Goal: Task Accomplishment & Management: Use online tool/utility

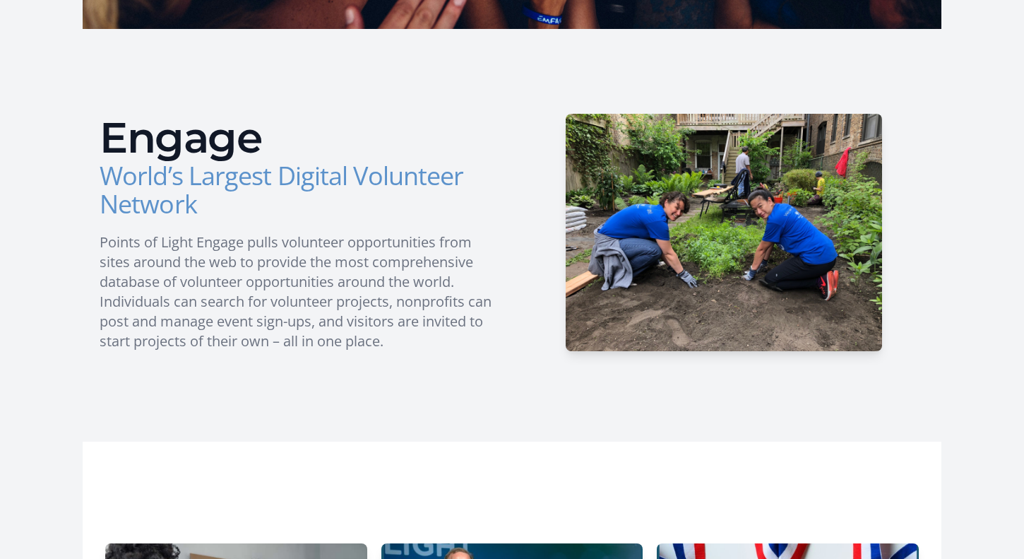
scroll to position [459, 0]
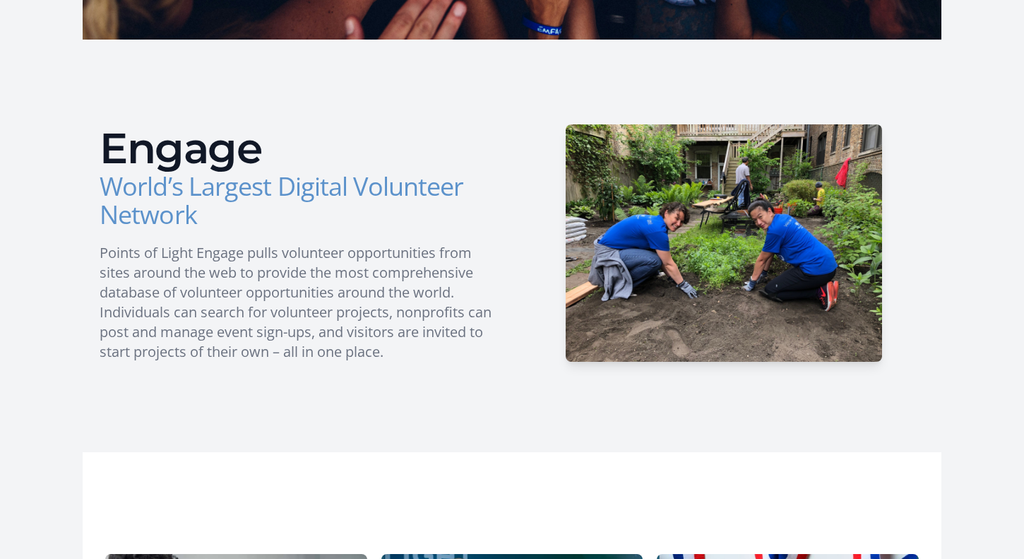
click at [171, 160] on h2 "Engage" at bounding box center [300, 148] width 401 height 42
click at [182, 201] on h3 "World’s Largest Digital Volunteer Network" at bounding box center [300, 200] width 401 height 57
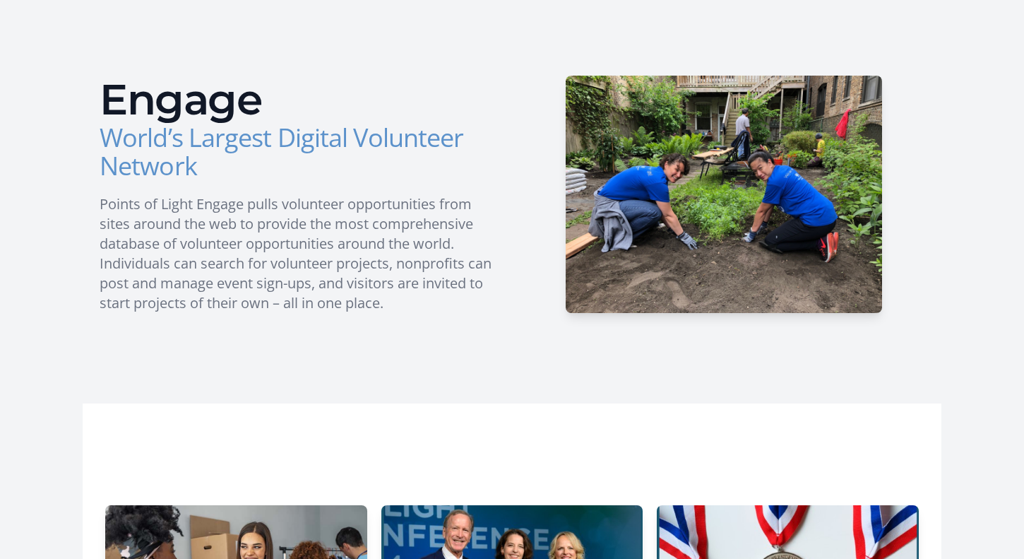
scroll to position [490, 0]
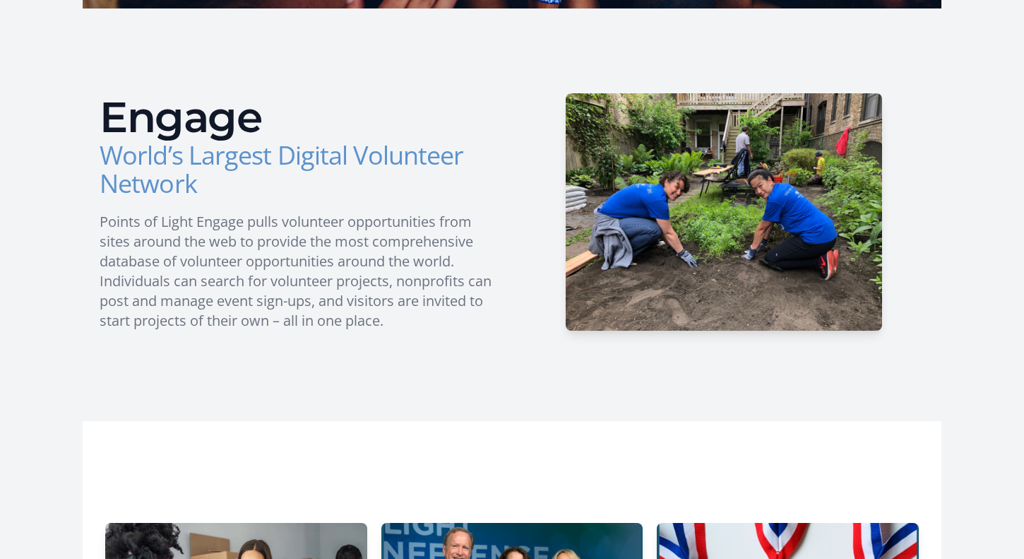
click at [201, 130] on h2 "Engage" at bounding box center [300, 117] width 401 height 42
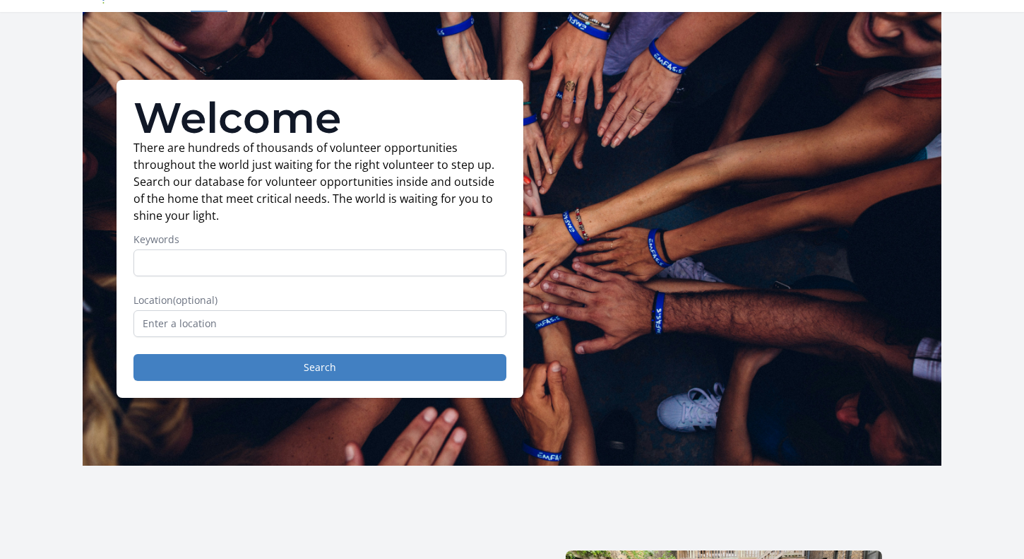
scroll to position [0, 0]
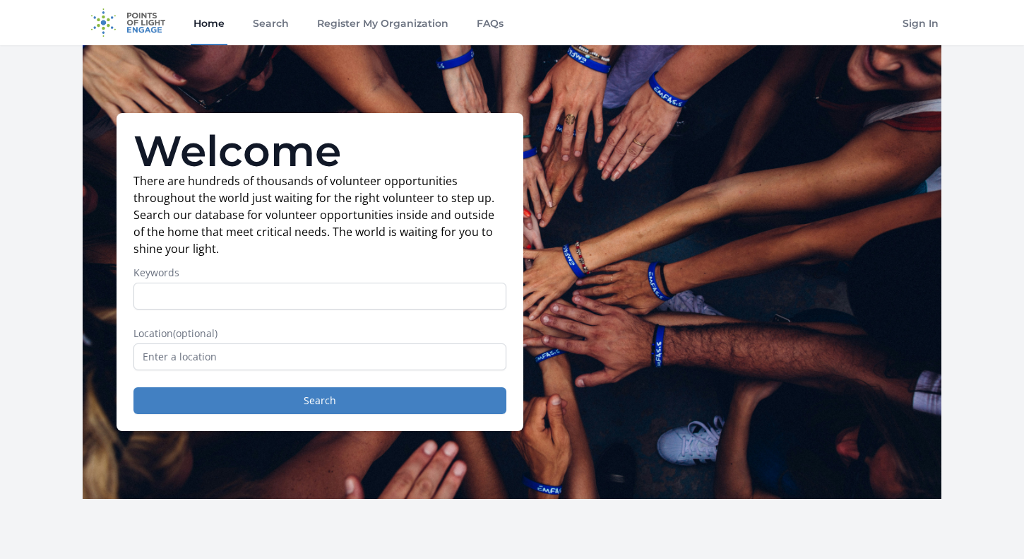
click at [220, 23] on link "Home" at bounding box center [209, 22] width 37 height 45
click at [132, 21] on img at bounding box center [128, 22] width 91 height 45
click at [398, 358] on input "text" at bounding box center [319, 356] width 373 height 27
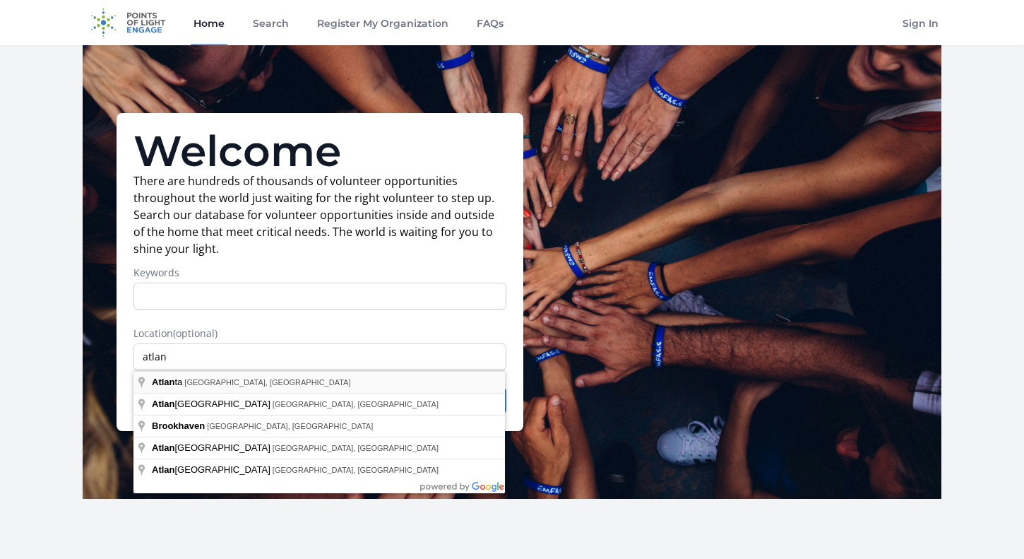
type input "Atlanta, GA, USA"
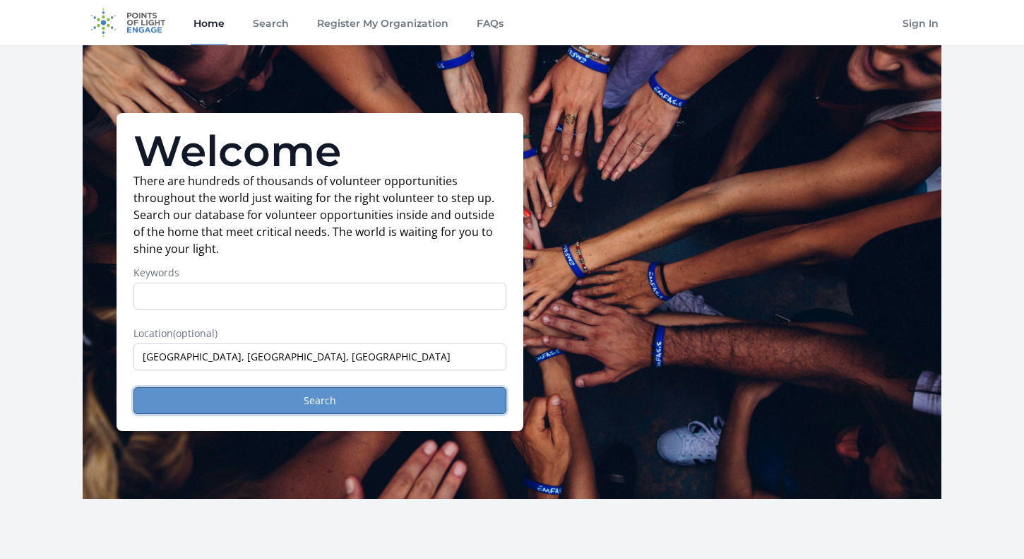
click at [376, 408] on button "Search" at bounding box center [319, 400] width 373 height 27
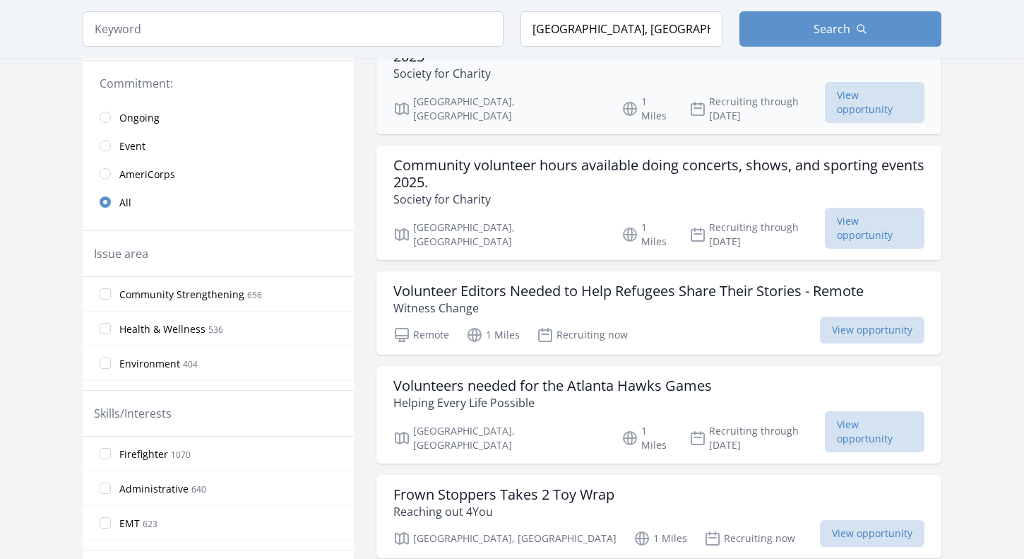
scroll to position [316, 0]
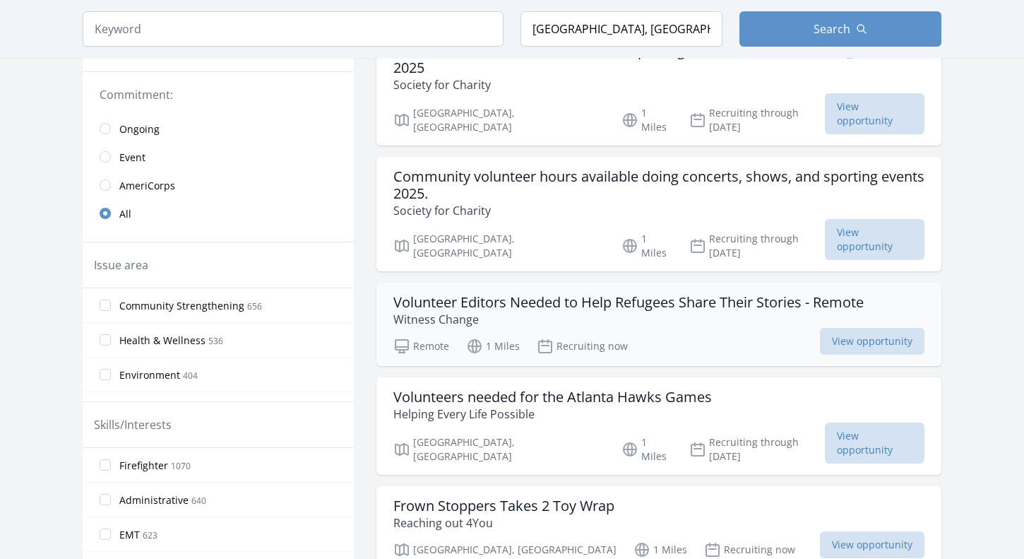
click at [713, 294] on h3 "Volunteer Editors Needed to Help Refugees Share Their Stories - Remote" at bounding box center [628, 302] width 470 height 17
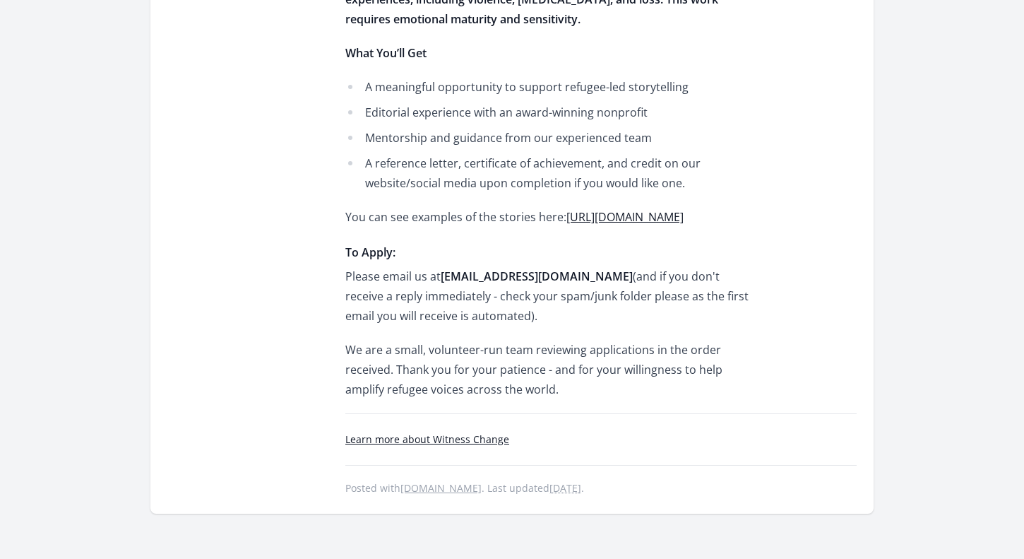
scroll to position [786, 0]
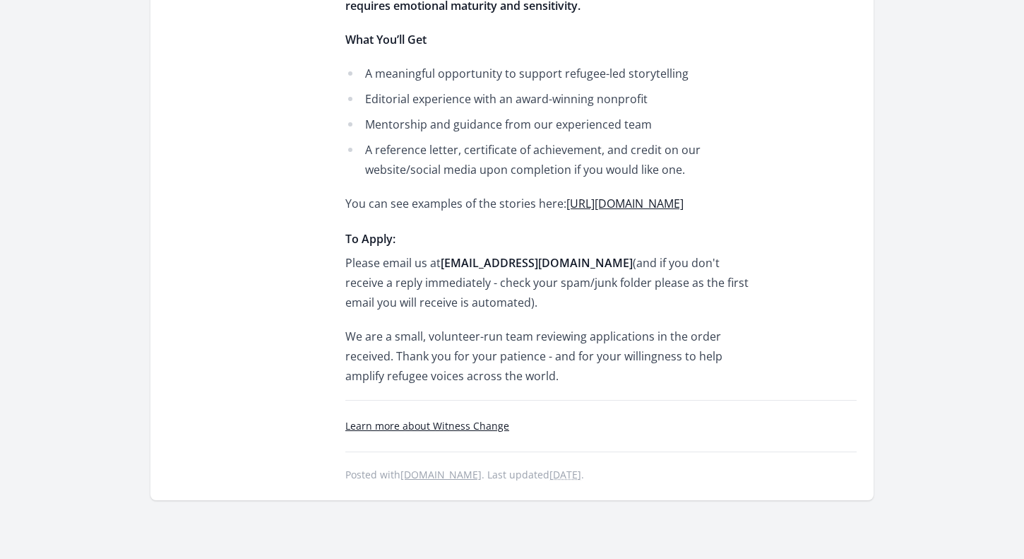
click at [684, 196] on link "[URL][DOMAIN_NAME]" at bounding box center [624, 204] width 117 height 16
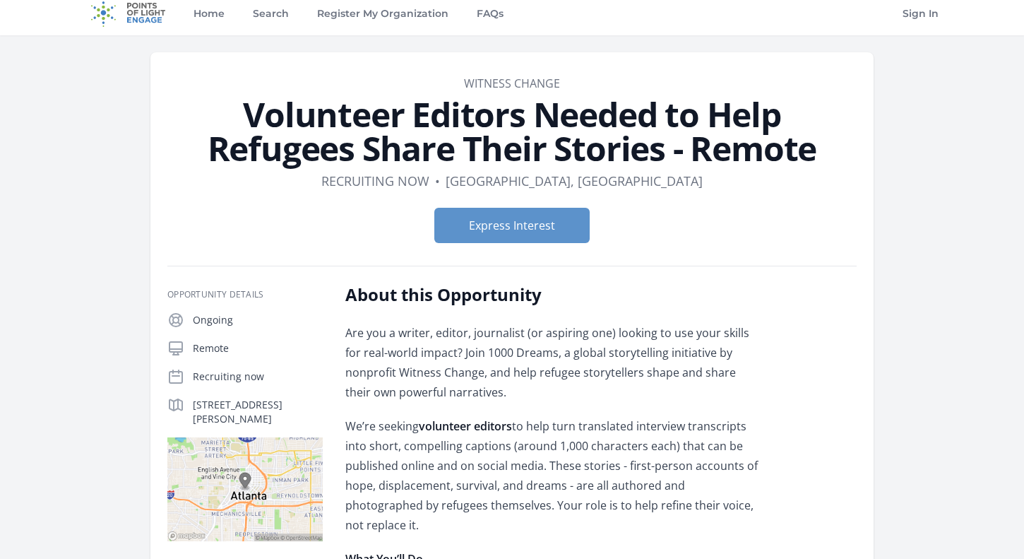
scroll to position [0, 0]
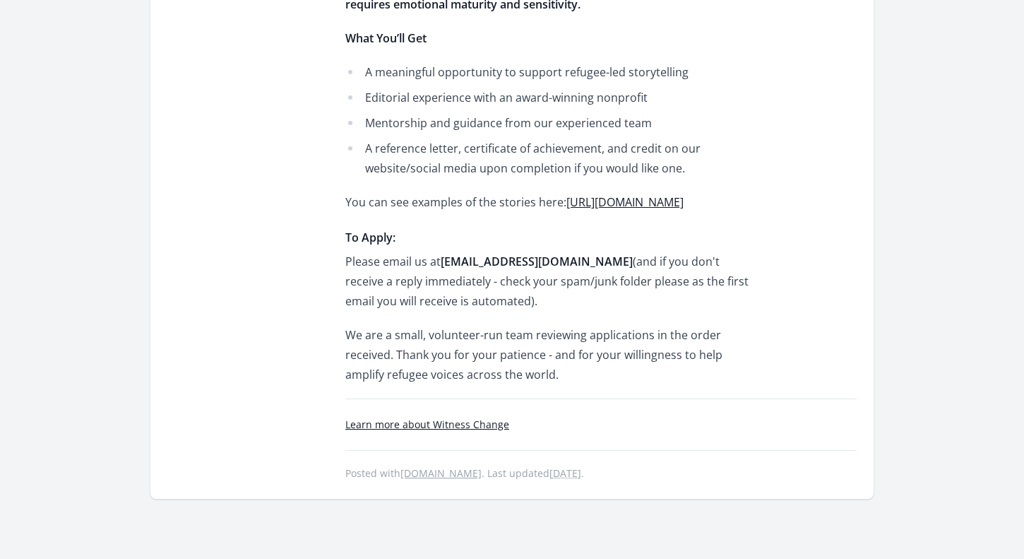
scroll to position [790, 0]
click at [497, 415] on link "Learn more about Witness Change" at bounding box center [427, 421] width 164 height 13
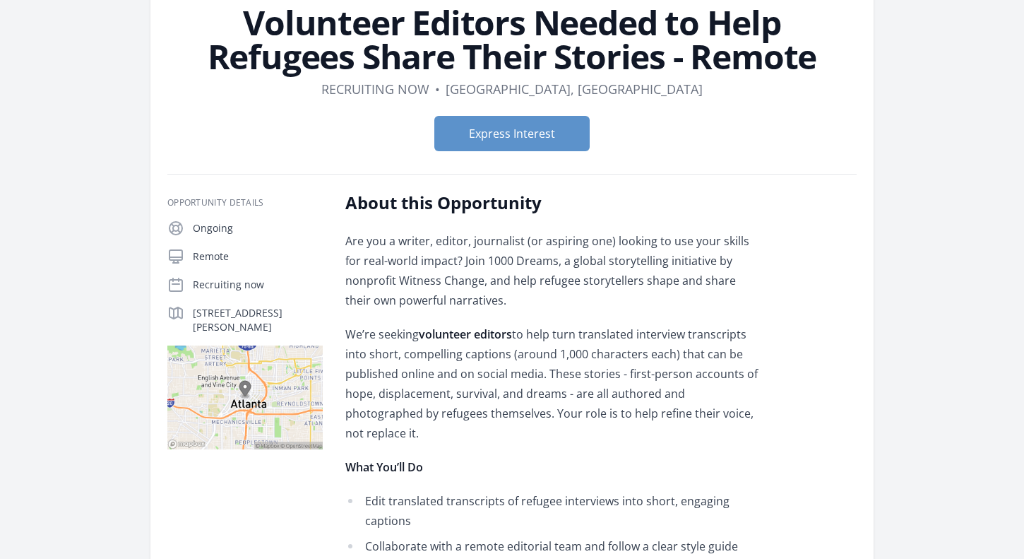
scroll to position [0, 0]
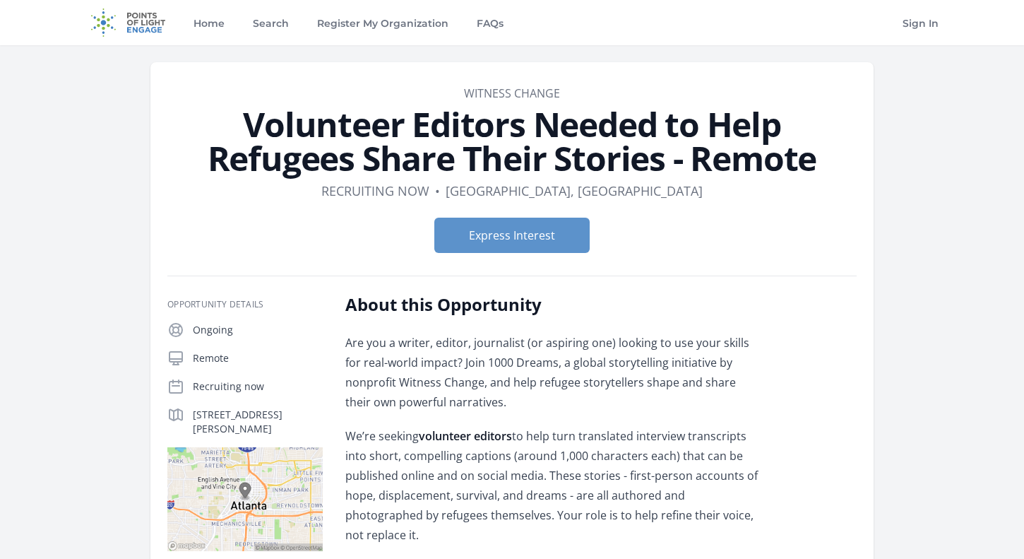
click at [611, 432] on p "We’re seeking volunteer editors to help turn translated interview transcripts i…" at bounding box center [551, 485] width 413 height 119
click at [147, 19] on img at bounding box center [128, 22] width 91 height 45
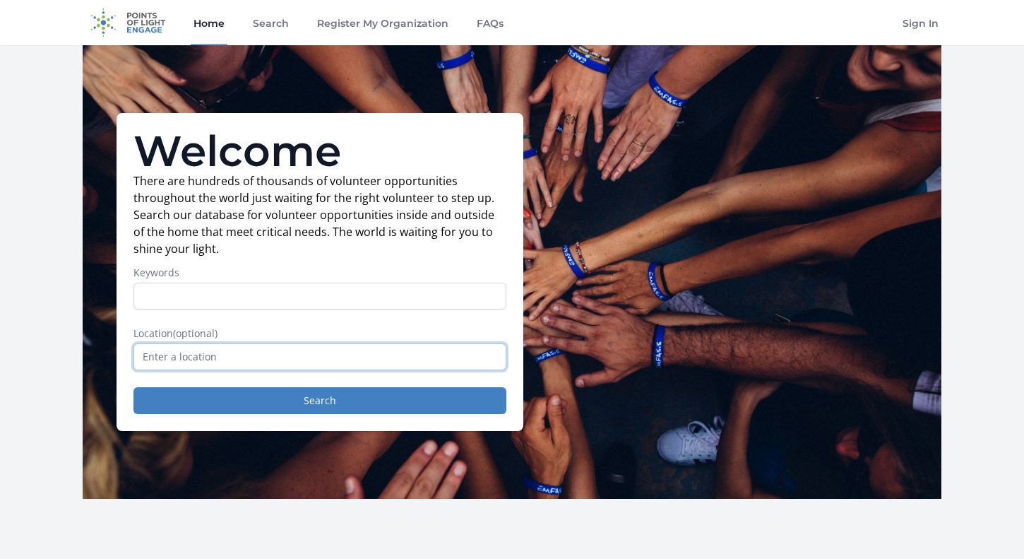
click at [260, 347] on input "text" at bounding box center [319, 356] width 373 height 27
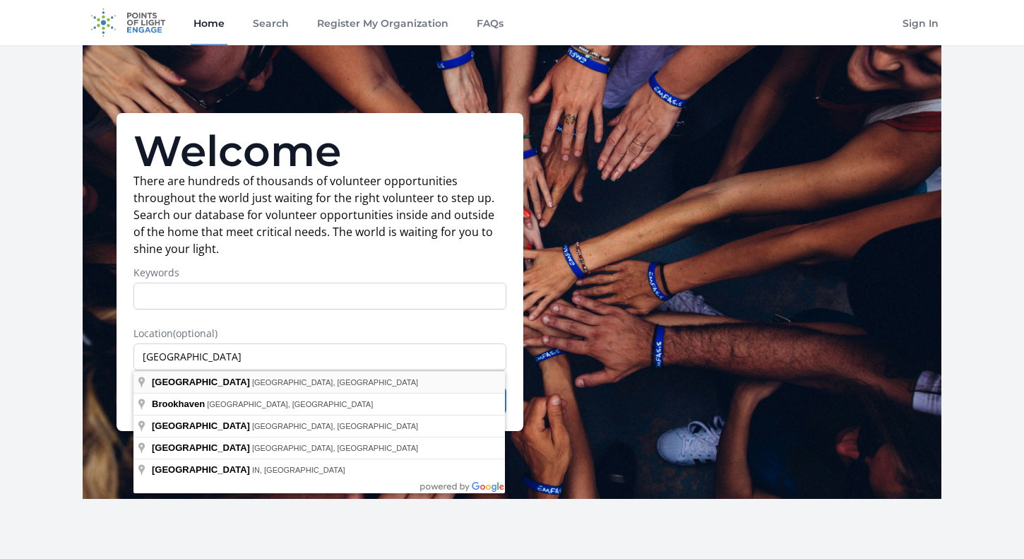
type input "Atlanta, GA, USA"
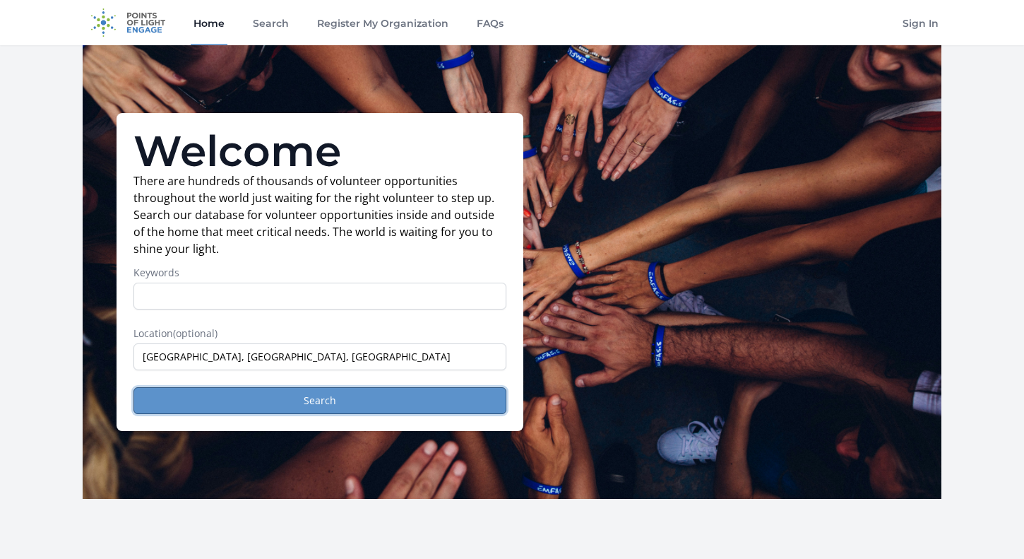
click at [246, 401] on button "Search" at bounding box center [319, 400] width 373 height 27
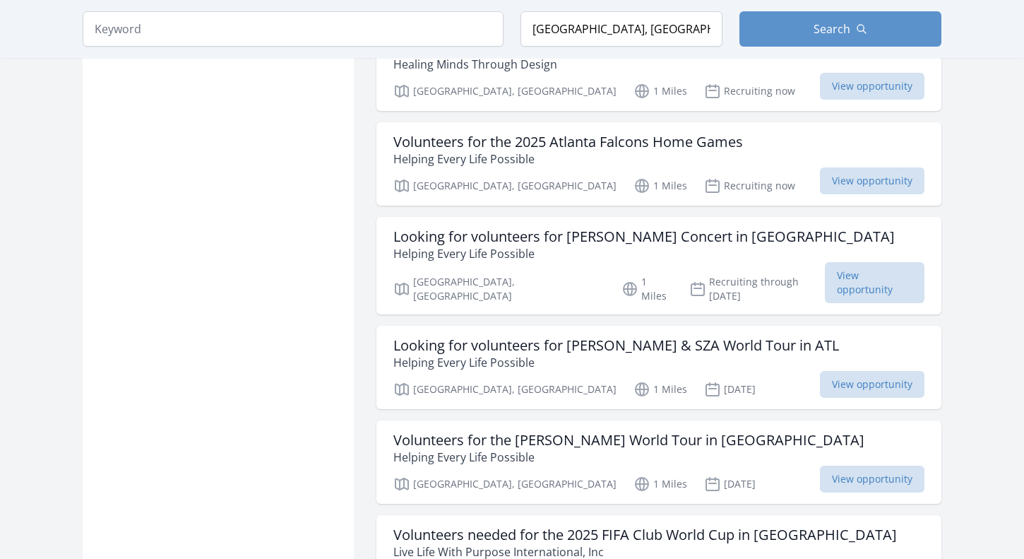
scroll to position [1431, 0]
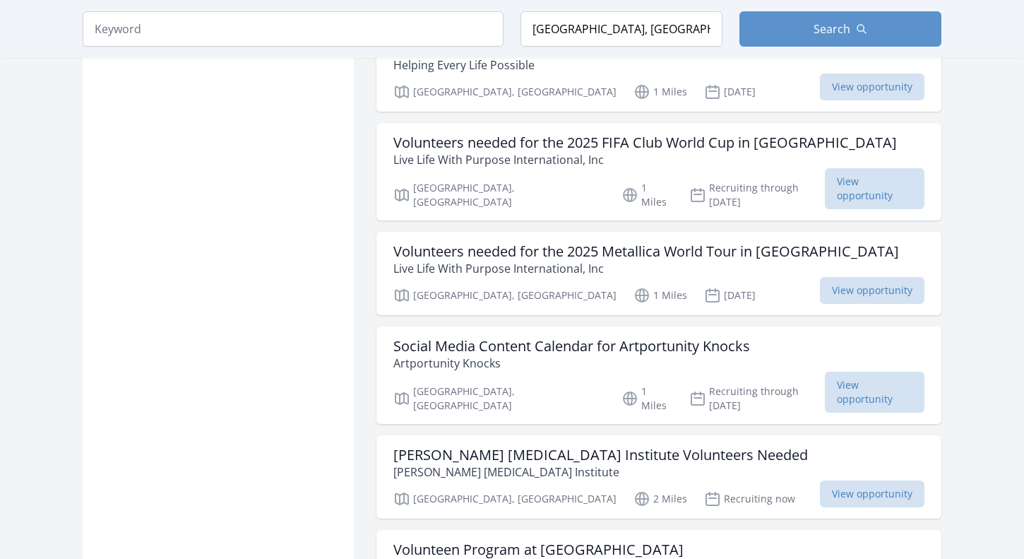
scroll to position [1847, 0]
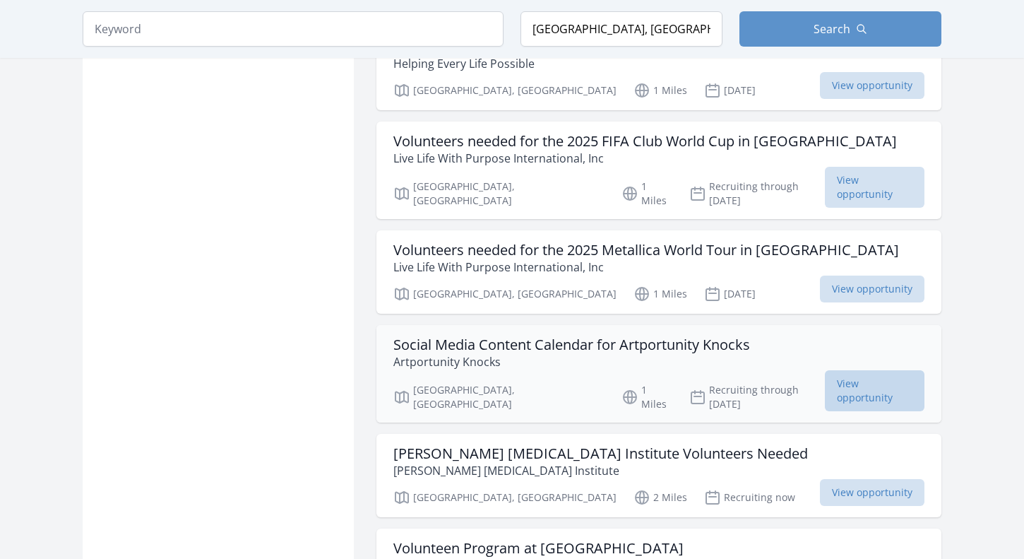
click at [882, 370] on span "View opportunity" at bounding box center [875, 390] width 100 height 41
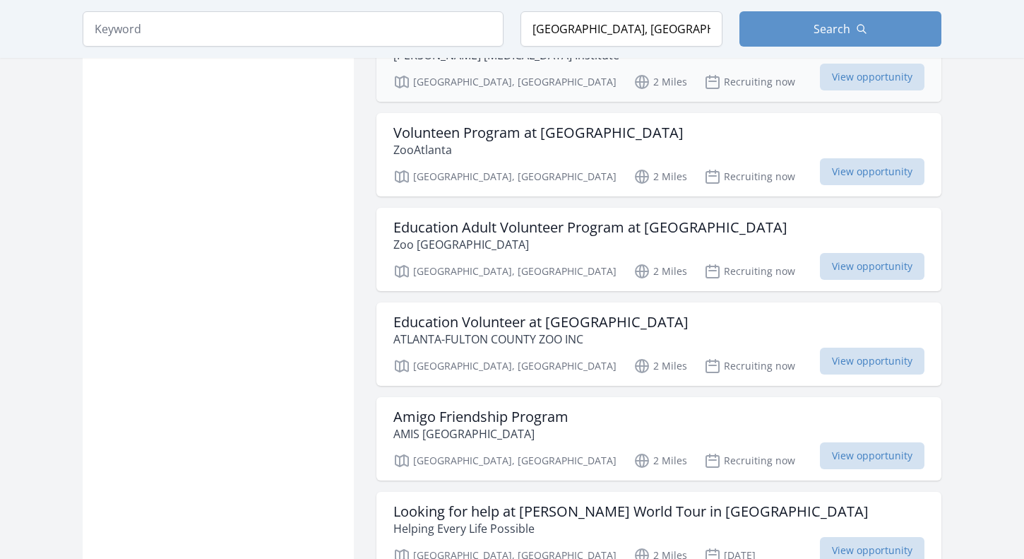
scroll to position [2257, 0]
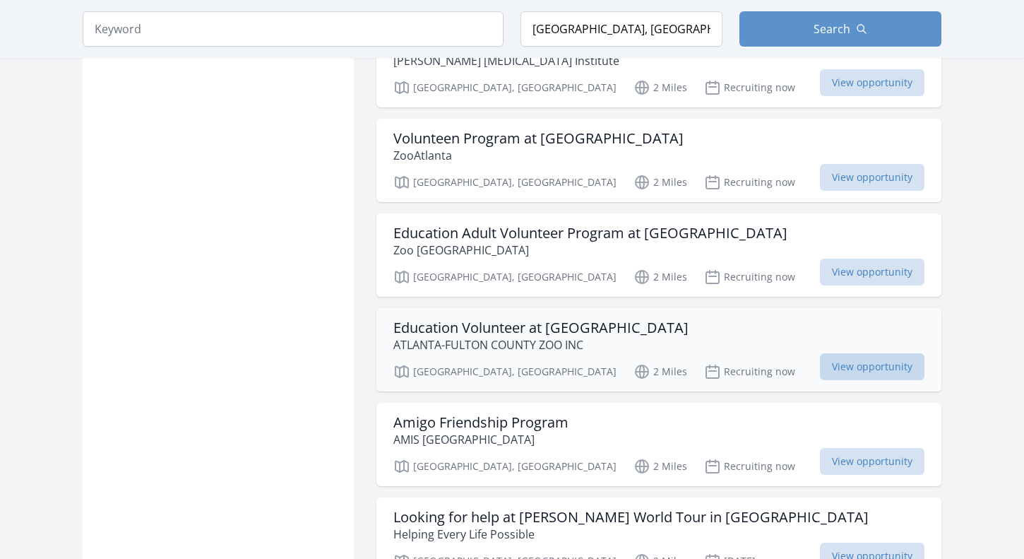
click at [903, 353] on span "View opportunity" at bounding box center [872, 366] width 105 height 27
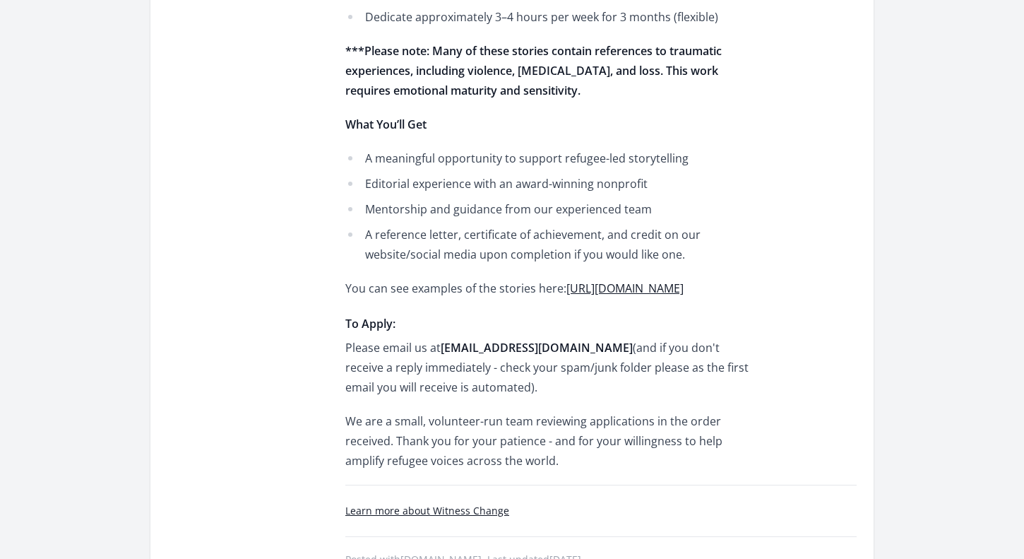
scroll to position [701, 0]
click at [675, 281] on link "[URL][DOMAIN_NAME]" at bounding box center [624, 289] width 117 height 16
